Goal: Find specific page/section

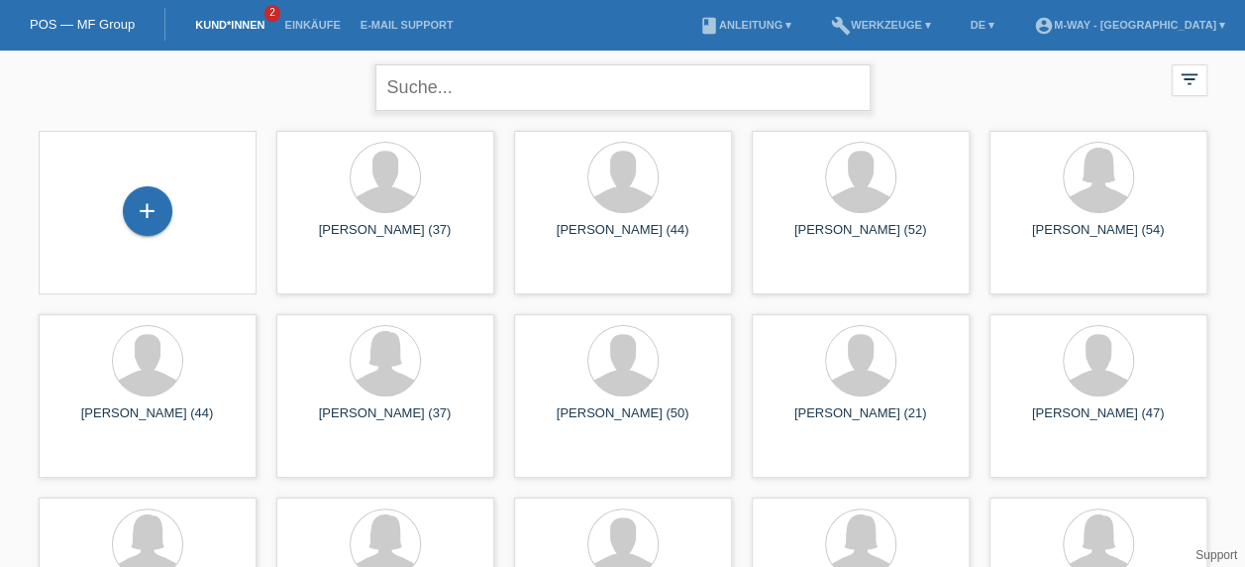
click at [432, 80] on input "text" at bounding box center [622, 87] width 495 height 47
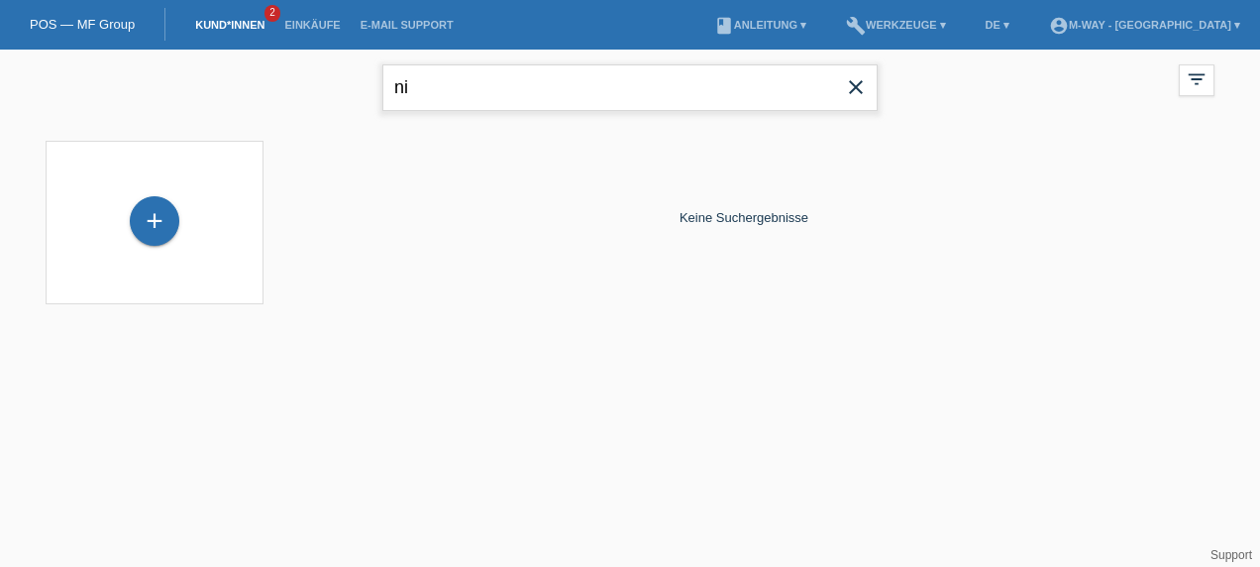
type input "n"
drag, startPoint x: 488, startPoint y: 102, endPoint x: 291, endPoint y: 121, distance: 198.1
click at [291, 121] on div "adina close filter_list view_module Alle Kund*innen anzeigen star Markierte Kun…" at bounding box center [630, 189] width 1260 height 279
type input "a"
type input "Nicolicea"
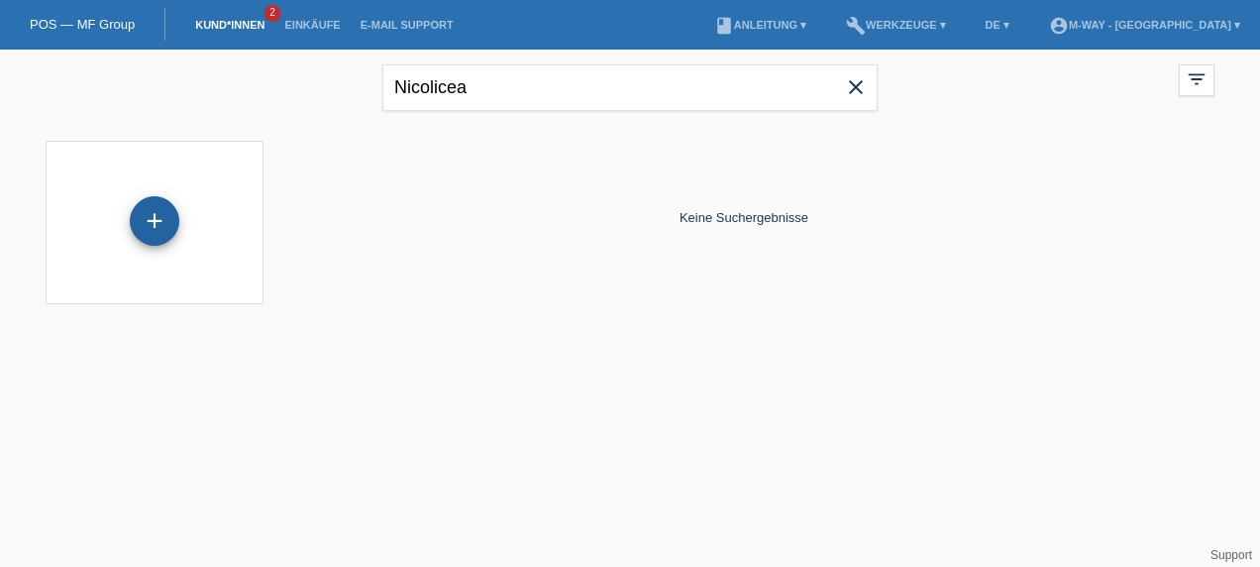
click at [141, 225] on div "+" at bounding box center [155, 221] width 50 height 50
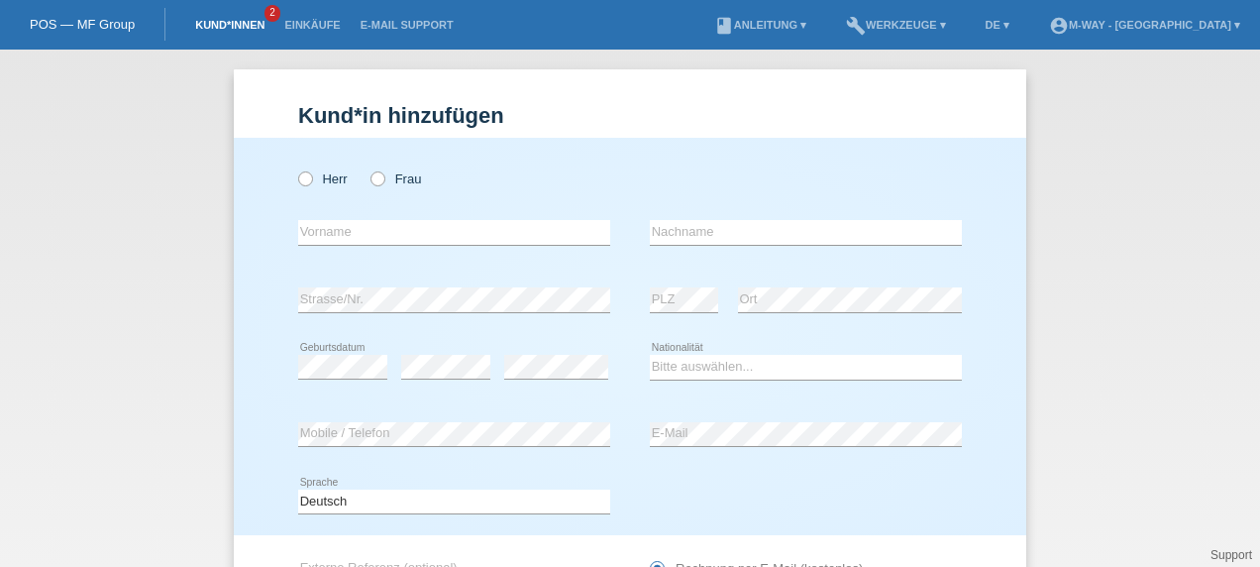
click at [239, 28] on link "Kund*innen" at bounding box center [229, 25] width 89 height 12
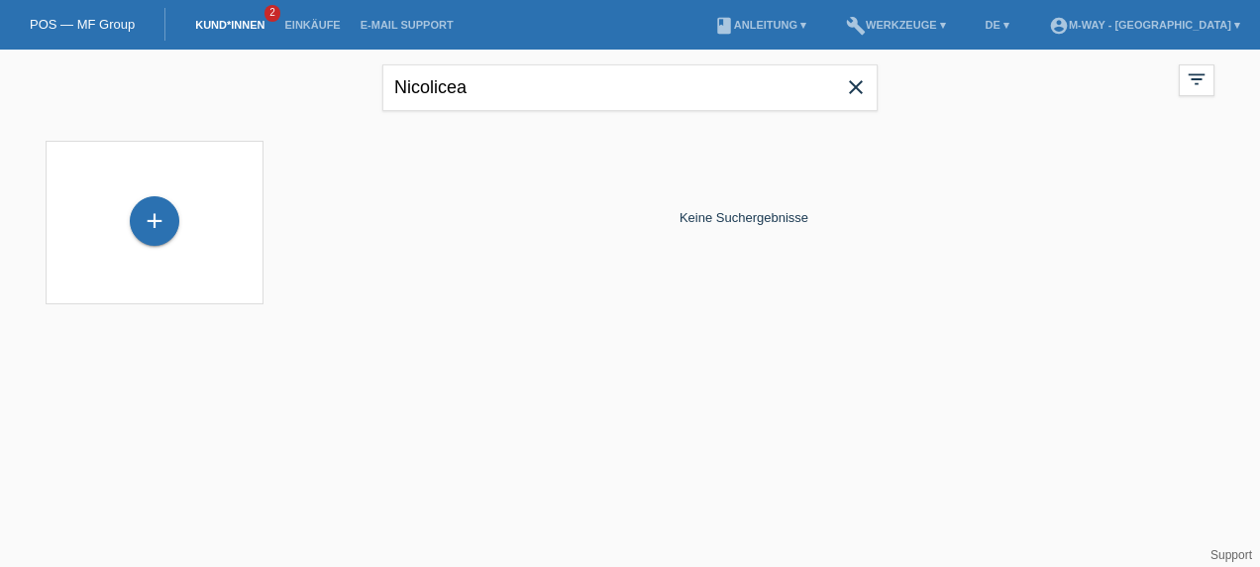
click at [223, 26] on link "Kund*innen" at bounding box center [229, 25] width 89 height 12
click at [40, 18] on link "POS — MF Group" at bounding box center [82, 24] width 105 height 15
